Goal: Find contact information: Find contact information

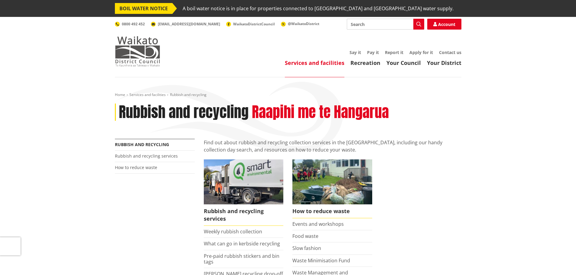
click at [136, 48] on img at bounding box center [137, 51] width 45 height 30
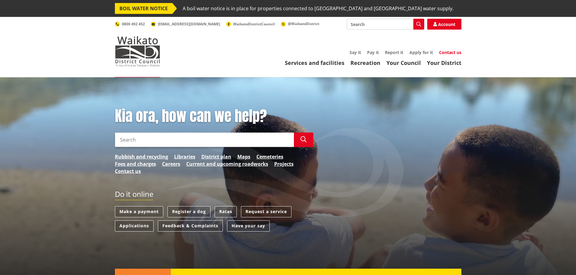
click at [451, 53] on link "Contact us" at bounding box center [450, 53] width 22 height 6
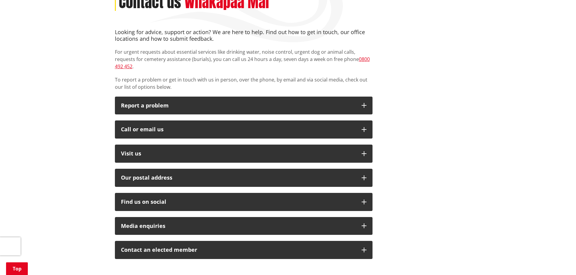
scroll to position [121, 0]
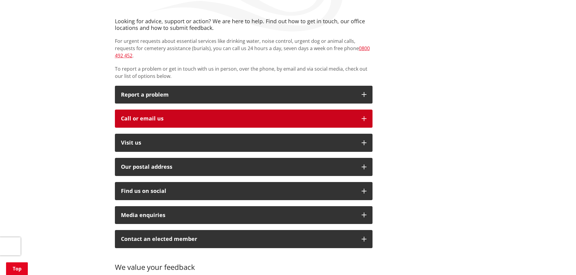
click at [366, 112] on button "Call or email us" at bounding box center [243, 119] width 257 height 18
